Goal: Task Accomplishment & Management: Complete application form

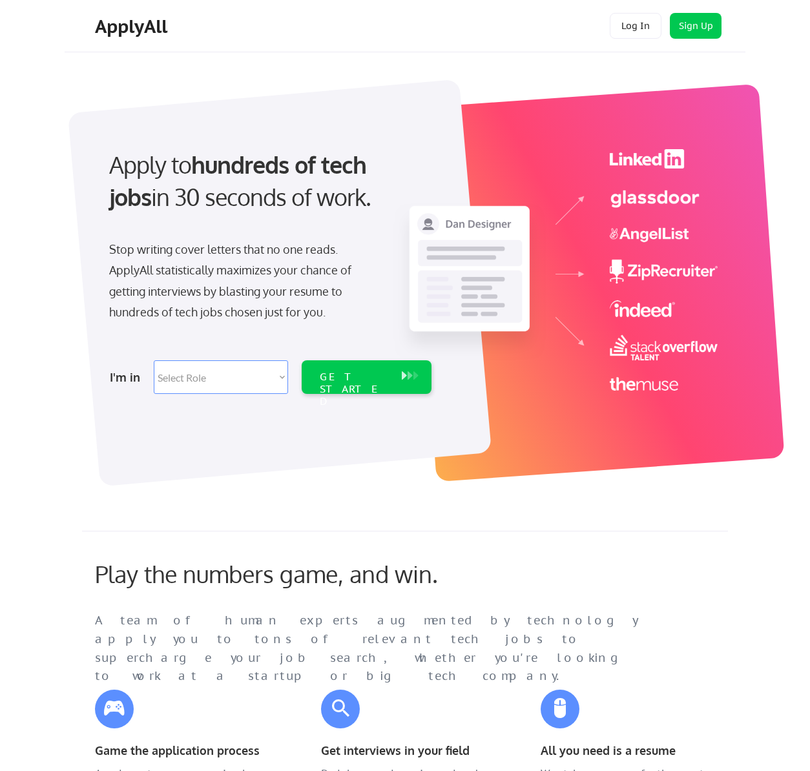
click at [167, 384] on select "Select Role Software Engineering Product Management Customer Success Sales UI/U…" at bounding box center [221, 377] width 134 height 34
select select ""engineering""
click at [154, 360] on select "Select Role Software Engineering Product Management Customer Success Sales UI/U…" at bounding box center [221, 377] width 134 height 34
select select ""engineering""
click at [383, 381] on div "GET STARTED" at bounding box center [354, 389] width 69 height 37
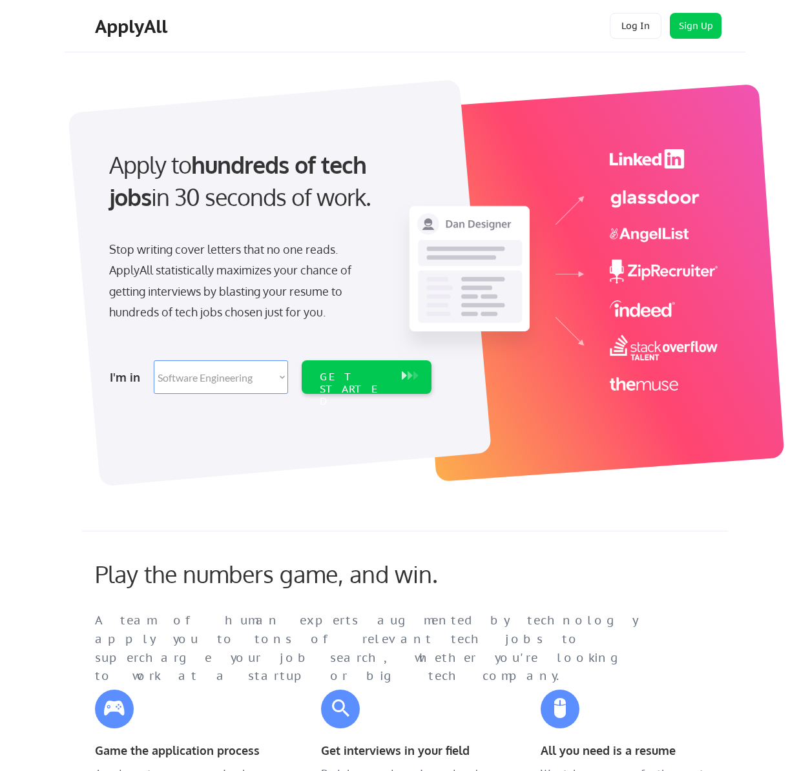
select select ""engineering""
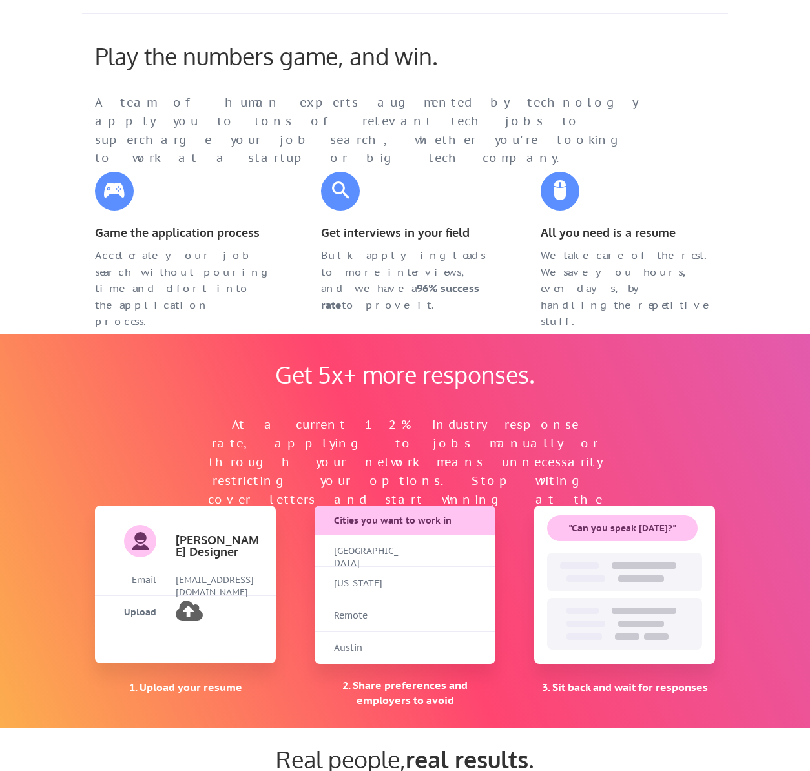
scroll to position [618, 0]
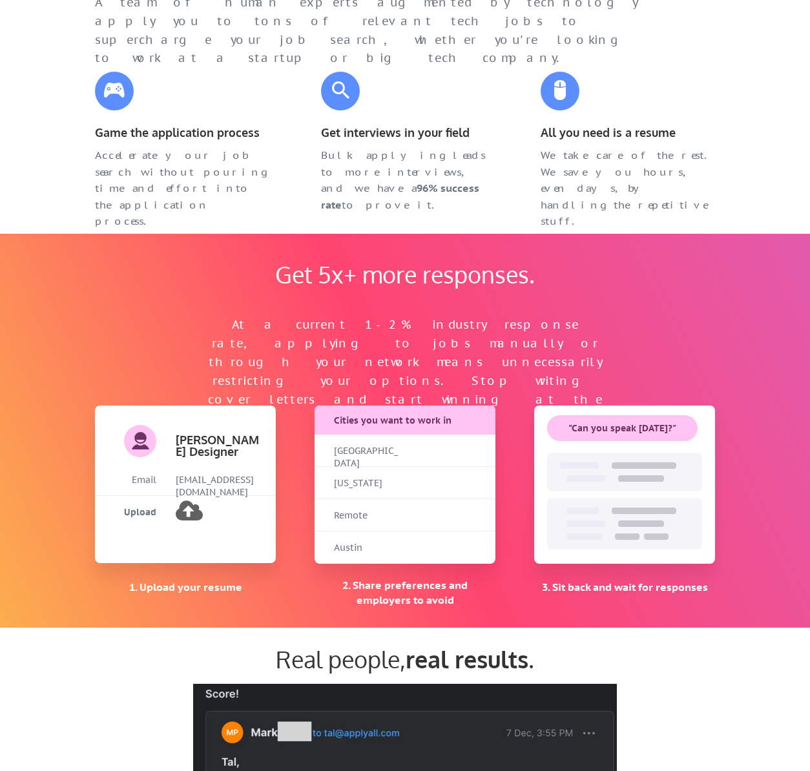
click at [704, 309] on div "Get 5x+ more responses. At a current 1-2% industry response rate, applying to j…" at bounding box center [405, 431] width 646 height 394
click at [741, 327] on div "Get 5x+ more responses. At a current 1-2% industry response rate, applying to j…" at bounding box center [405, 431] width 810 height 394
click at [749, 331] on div "Get 5x+ more responses. At a current 1-2% industry response rate, applying to j…" at bounding box center [405, 431] width 810 height 394
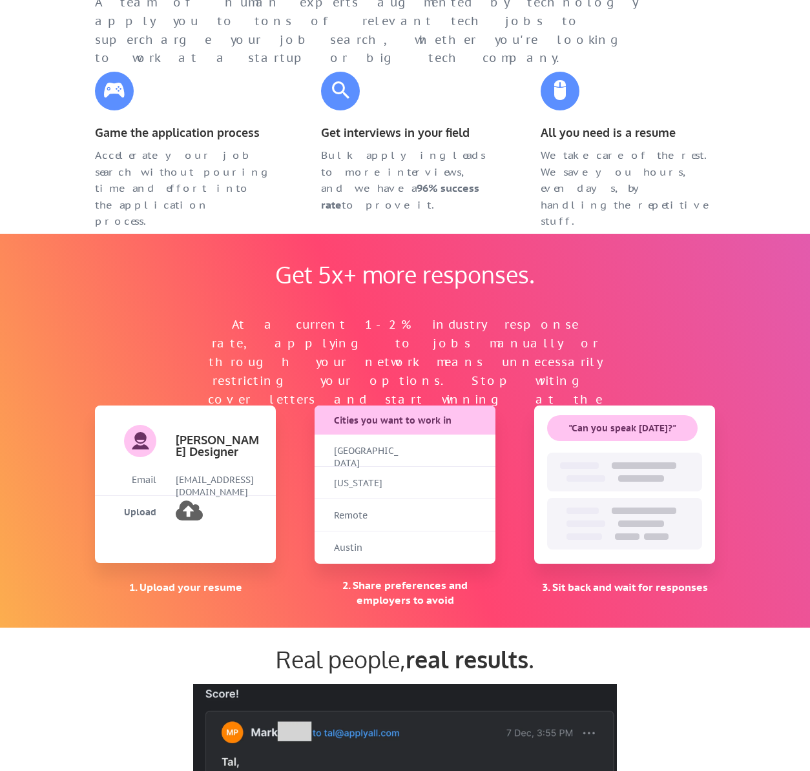
click at [773, 362] on div "Get 5x+ more responses. At a current 1-2% industry response rate, applying to j…" at bounding box center [405, 431] width 810 height 394
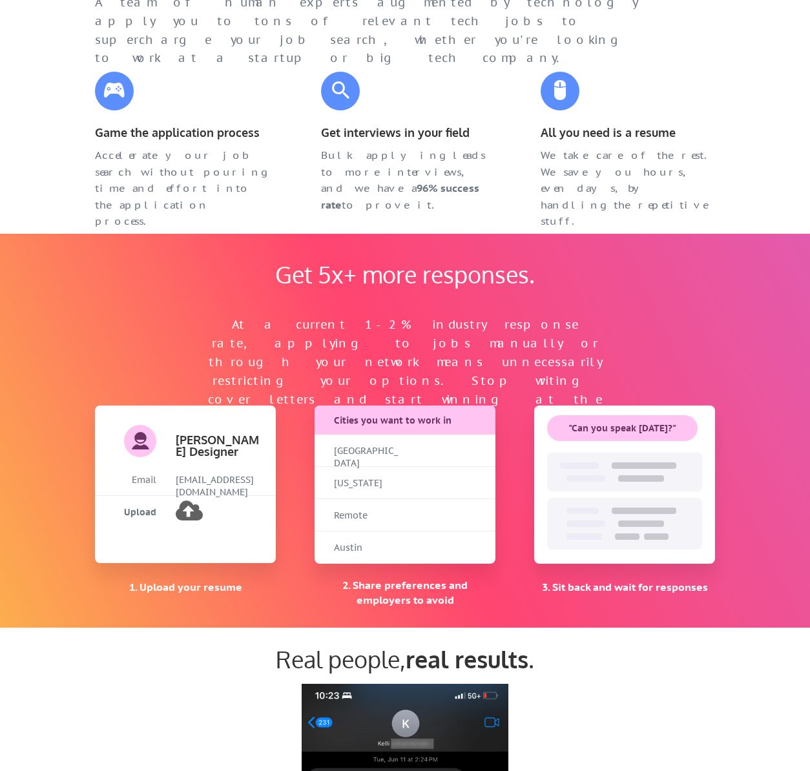
click at [773, 362] on div "Get 5x+ more responses. At a current 1-2% industry response rate, applying to j…" at bounding box center [405, 431] width 810 height 394
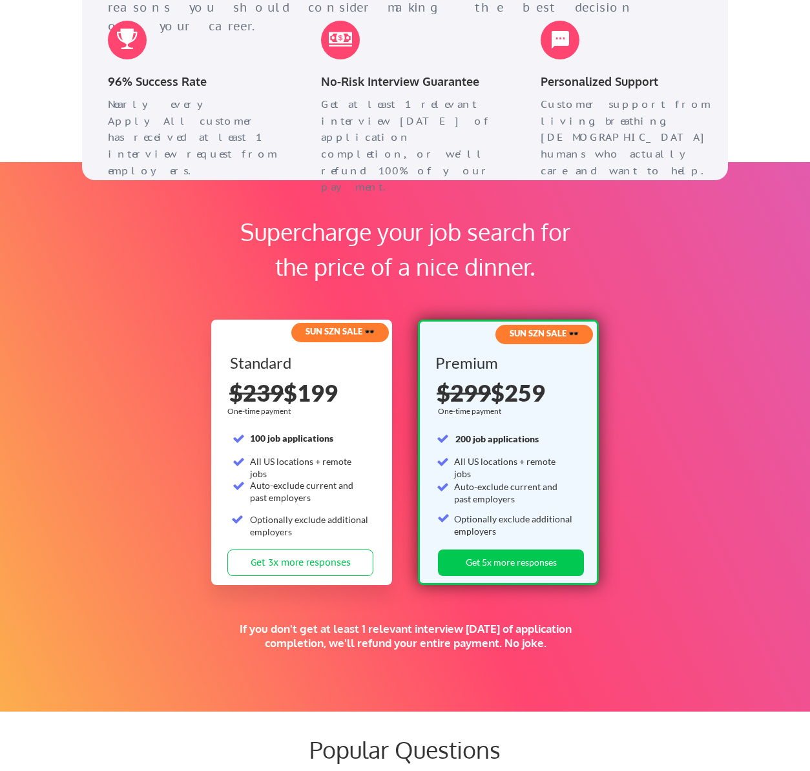
scroll to position [1896, 0]
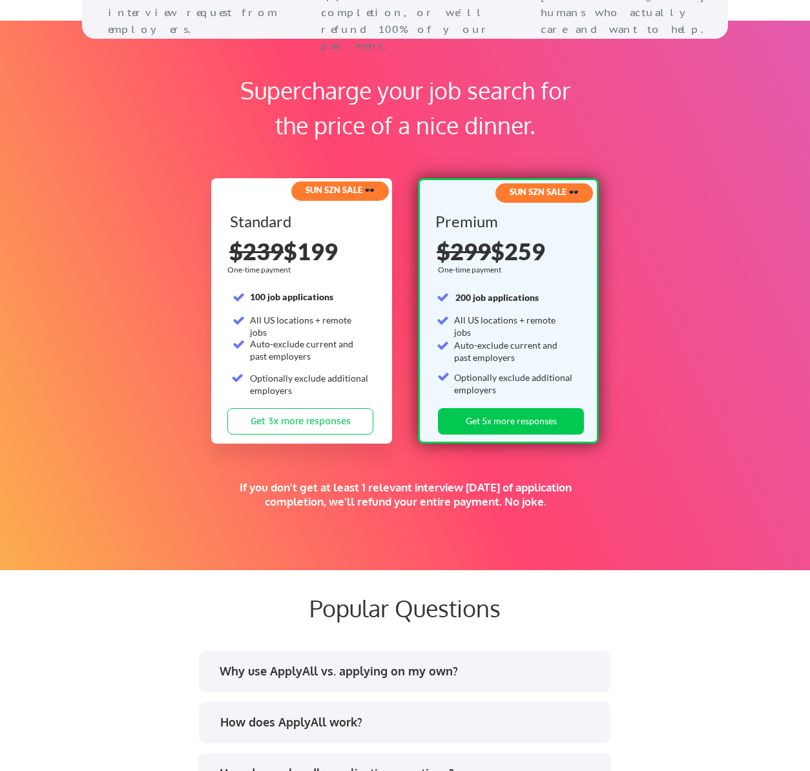
click at [774, 360] on div "Supercharge your job search for the price of a nice dinner. SUN SZN SALE 🕶️ Sta…" at bounding box center [405, 296] width 810 height 550
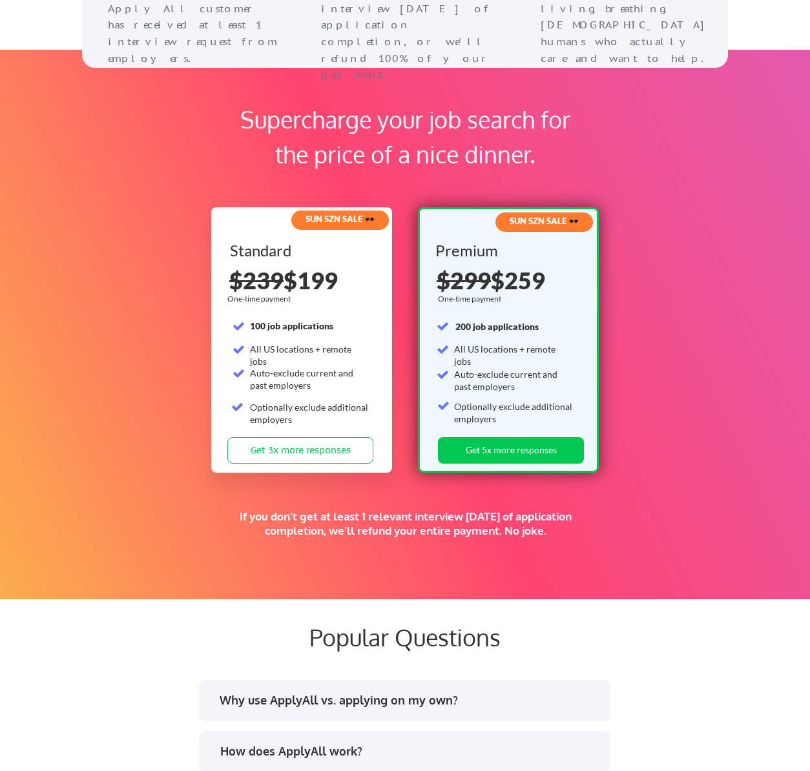
scroll to position [1754, 0]
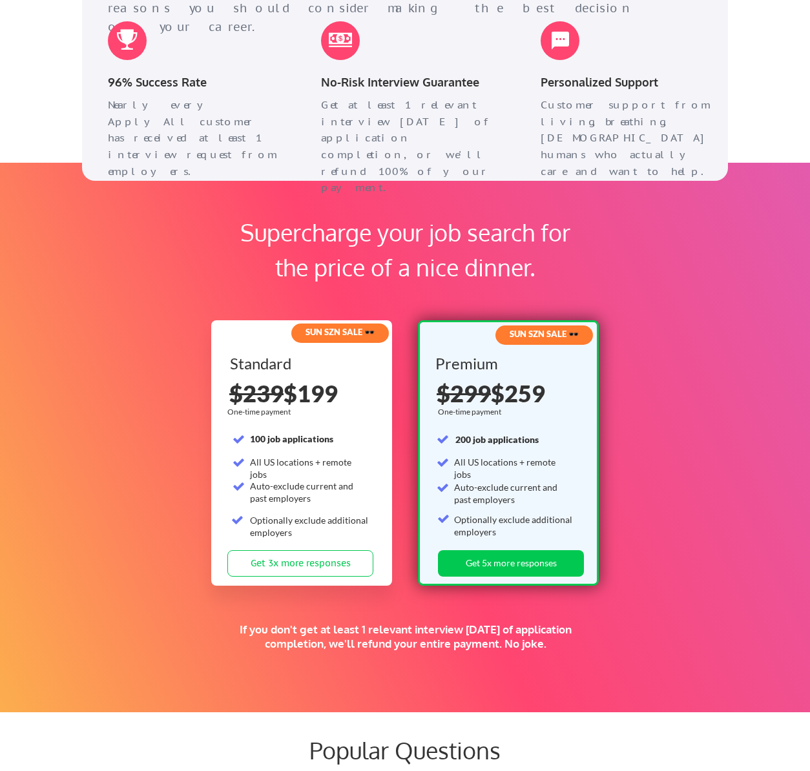
click at [774, 360] on div "Supercharge your job search for the price of a nice dinner. SUN SZN SALE 🕶️ Sta…" at bounding box center [405, 438] width 810 height 550
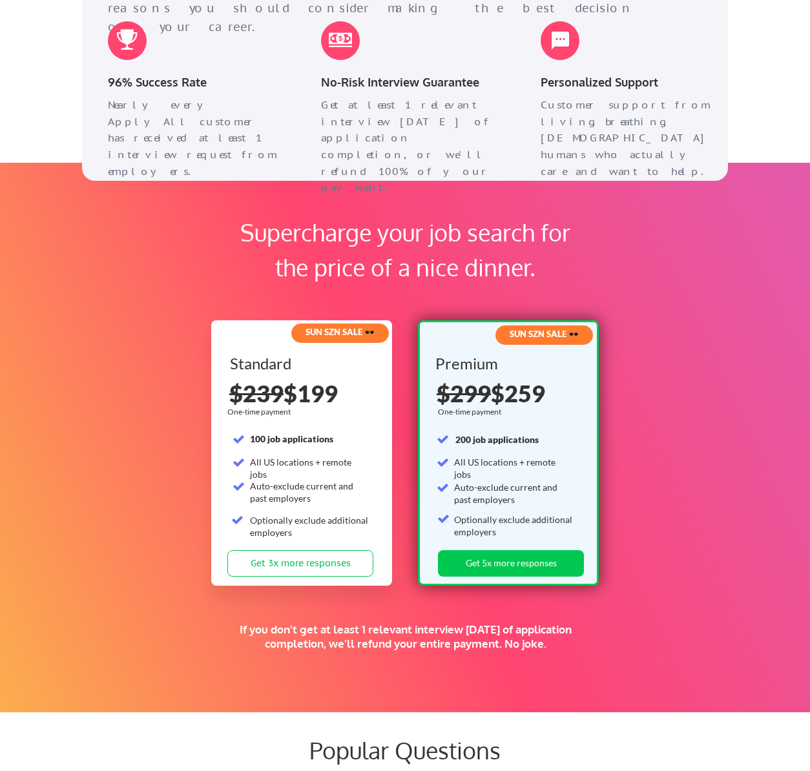
click at [774, 360] on div "Supercharge your job search for the price of a nice dinner. SUN SZN SALE 🕶️ Sta…" at bounding box center [405, 438] width 810 height 550
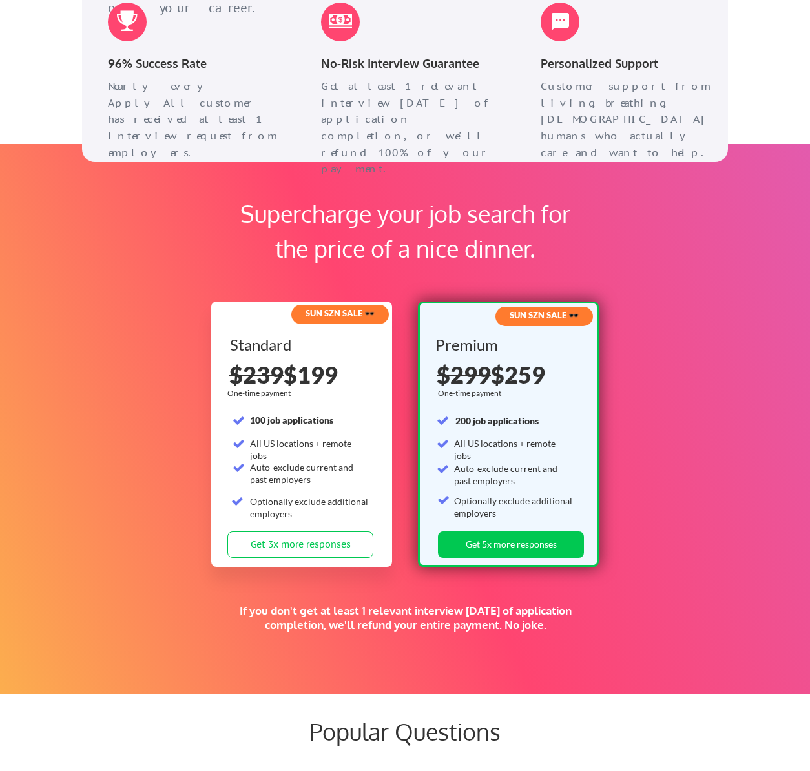
scroll to position [1844, 0]
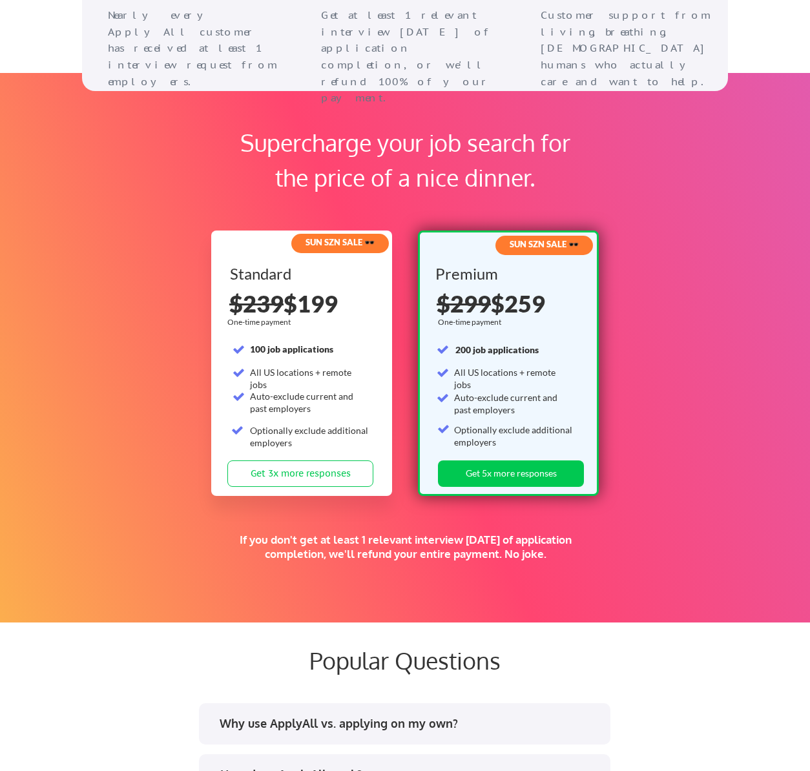
click at [774, 360] on div "Supercharge your job search for the price of a nice dinner. SUN SZN SALE 🕶️ Sta…" at bounding box center [405, 348] width 810 height 550
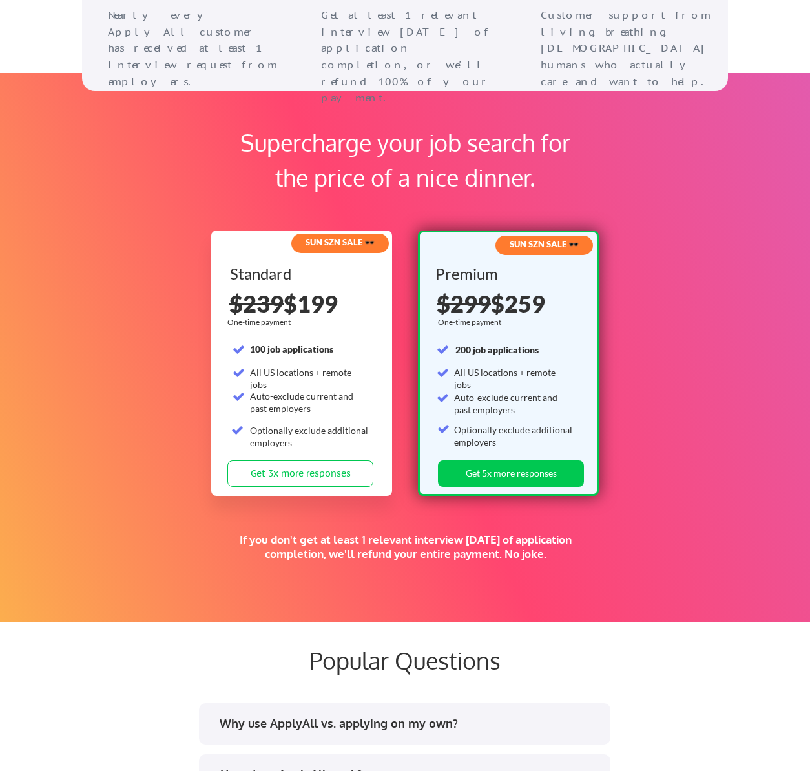
click at [774, 360] on div "Supercharge your job search for the price of a nice dinner. SUN SZN SALE 🕶️ Sta…" at bounding box center [405, 348] width 810 height 550
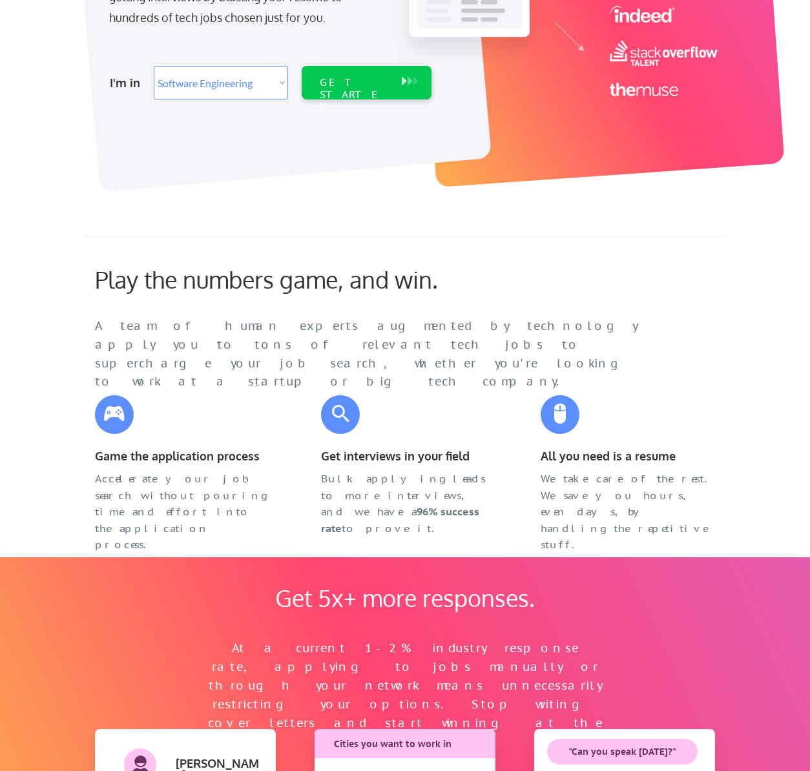
scroll to position [0, 0]
